Goal: Check status: Check status

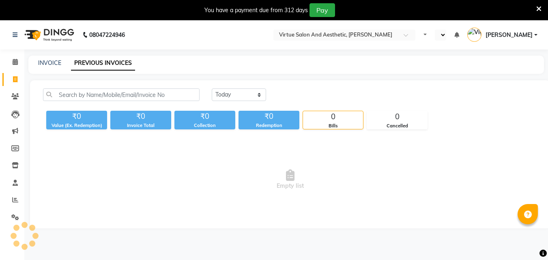
select select "en"
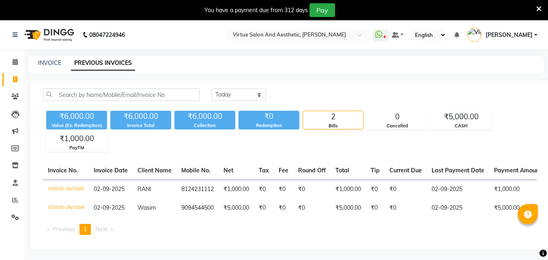
click at [539, 9] on icon at bounding box center [538, 8] width 5 height 7
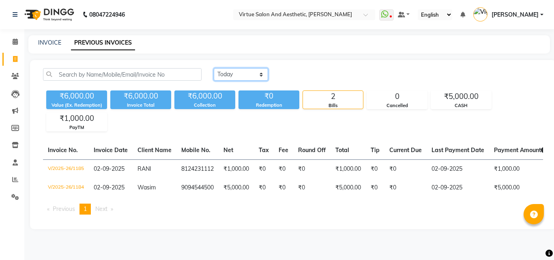
click at [254, 76] on select "[DATE] [DATE] Custom Range" at bounding box center [241, 74] width 54 height 13
select select "range"
click at [214, 68] on select "[DATE] [DATE] Custom Range" at bounding box center [241, 74] width 54 height 13
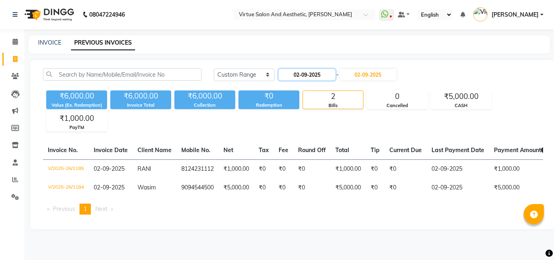
click at [312, 72] on input "02-09-2025" at bounding box center [307, 74] width 57 height 11
select select "9"
select select "2025"
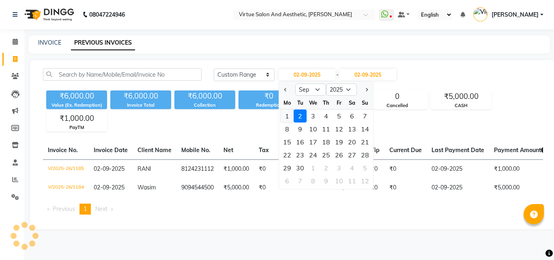
click at [290, 119] on div "1" at bounding box center [287, 116] width 13 height 13
type input "01-09-2025"
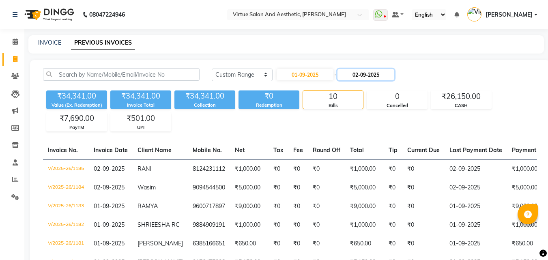
click at [383, 72] on input "02-09-2025" at bounding box center [366, 74] width 57 height 11
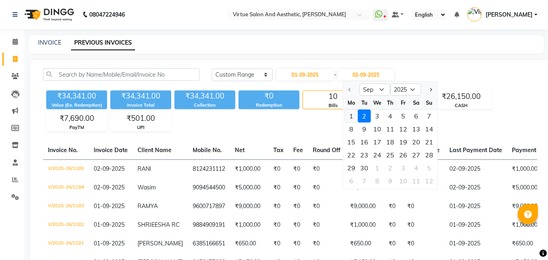
click at [351, 114] on div "1" at bounding box center [351, 116] width 13 height 13
type input "01-09-2025"
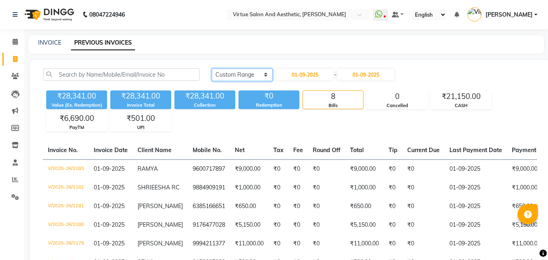
click at [256, 75] on select "Today Yesterday Custom Range" at bounding box center [242, 75] width 61 height 13
click at [295, 73] on input "01-09-2025" at bounding box center [305, 74] width 57 height 11
select select "9"
select select "2025"
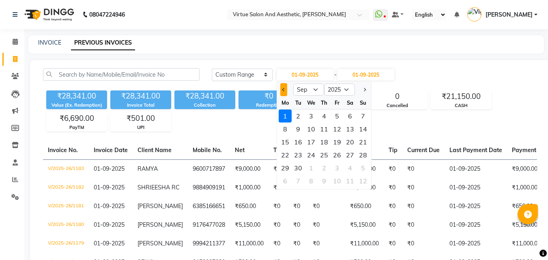
click at [283, 91] on span "Previous month" at bounding box center [283, 89] width 3 height 3
click at [280, 90] on button "Previous month" at bounding box center [283, 89] width 7 height 13
select select "7"
click at [328, 167] on div "31" at bounding box center [324, 168] width 13 height 13
type input "31-07-2025"
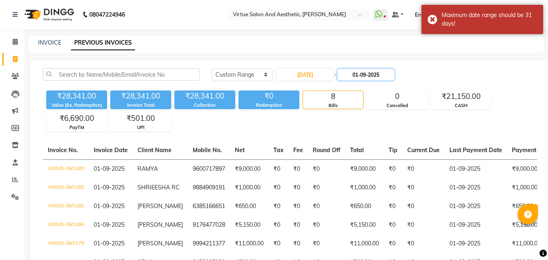
click at [371, 73] on input "01-09-2025" at bounding box center [366, 74] width 57 height 11
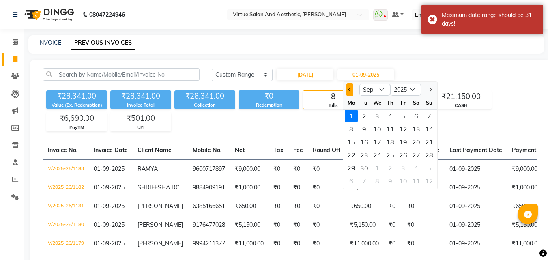
click at [349, 91] on button "Previous month" at bounding box center [350, 89] width 7 height 13
select select "8"
click at [424, 166] on div "31" at bounding box center [429, 168] width 13 height 13
type input "31-08-2025"
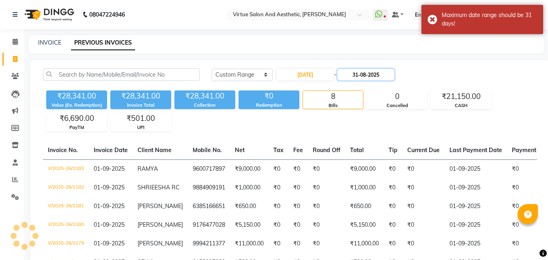
click at [358, 75] on input "31-08-2025" at bounding box center [366, 74] width 57 height 11
select select "8"
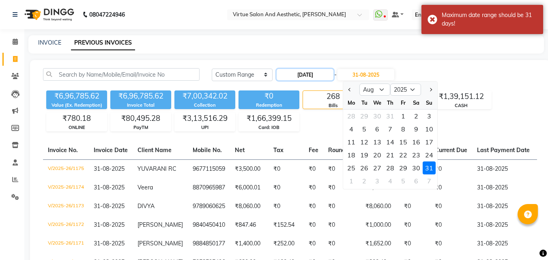
click at [313, 75] on input "31-07-2025" at bounding box center [305, 74] width 57 height 11
select select "7"
select select "2025"
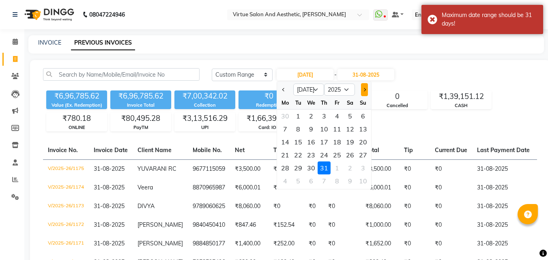
click at [361, 92] on button "Next month" at bounding box center [364, 89] width 7 height 13
select select "8"
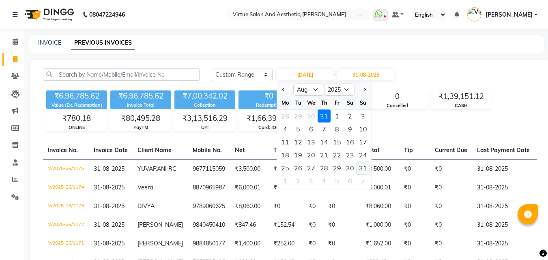
click at [364, 168] on div "31" at bounding box center [363, 168] width 13 height 13
type input "31-08-2025"
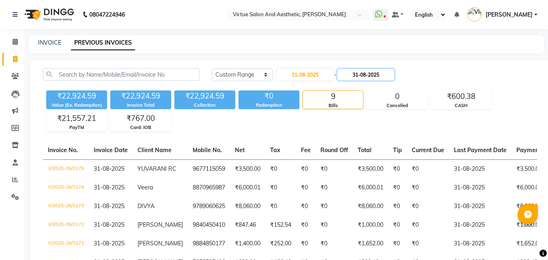
click at [394, 75] on input "31-08-2025" at bounding box center [366, 74] width 57 height 11
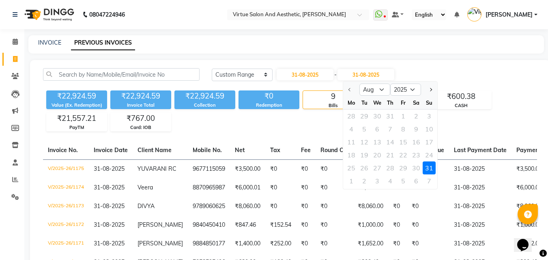
click at [429, 170] on div "31" at bounding box center [429, 168] width 13 height 13
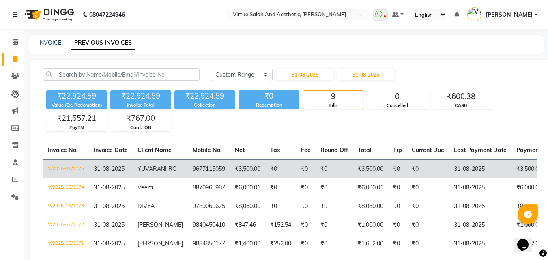
click at [265, 177] on td "₹0" at bounding box center [280, 168] width 31 height 19
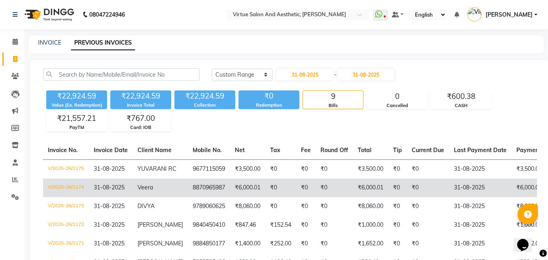
click at [198, 196] on td "8870965987" at bounding box center [209, 188] width 42 height 19
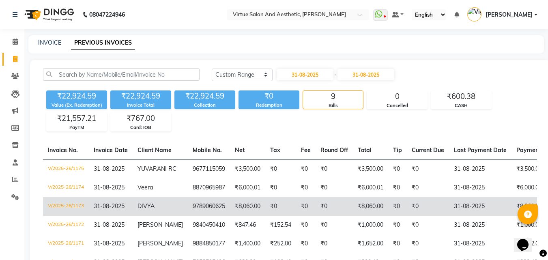
click at [155, 210] on span "DIVYA" at bounding box center [146, 206] width 17 height 7
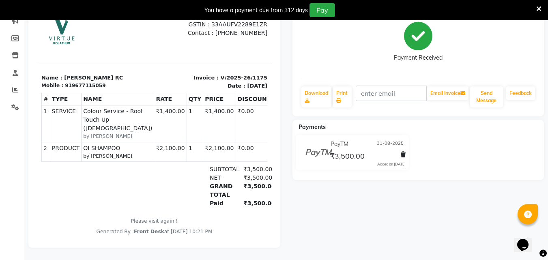
scroll to position [6, 0]
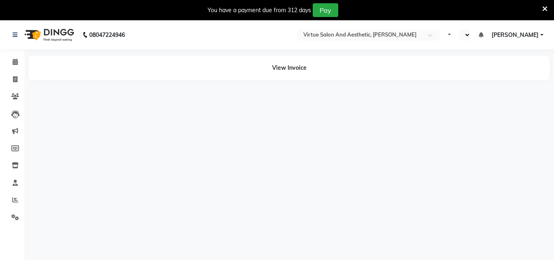
select select "en"
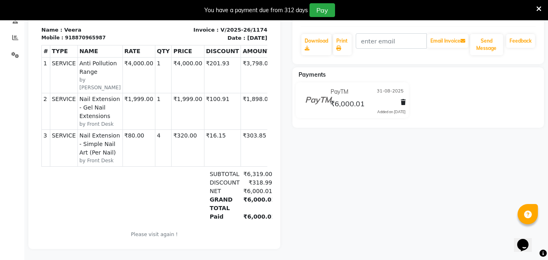
scroll to position [170, 0]
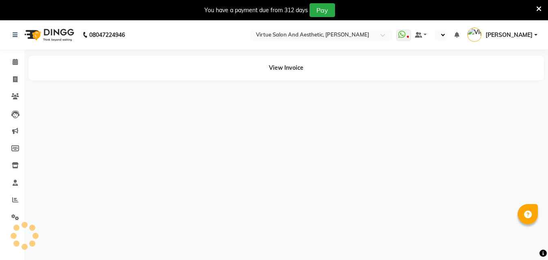
select select "en"
